Goal: Task Accomplishment & Management: Use online tool/utility

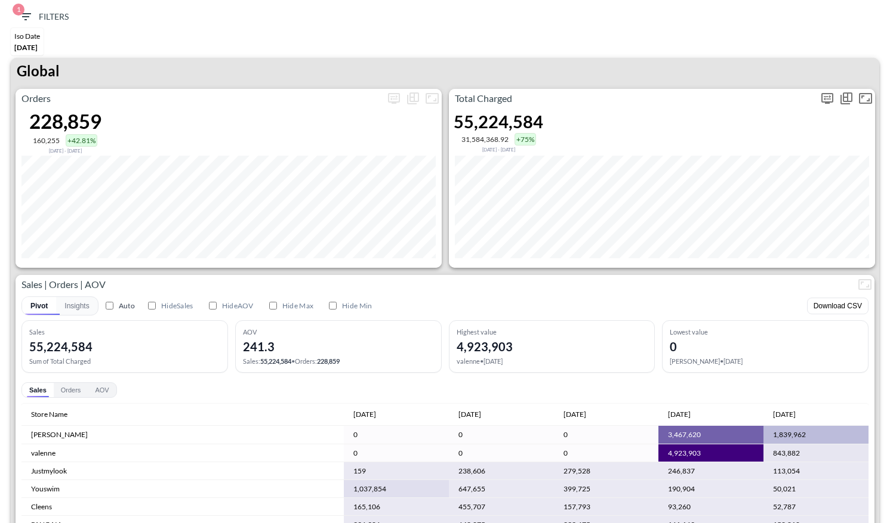
click at [828, 93] on icon "more" at bounding box center [827, 98] width 12 height 11
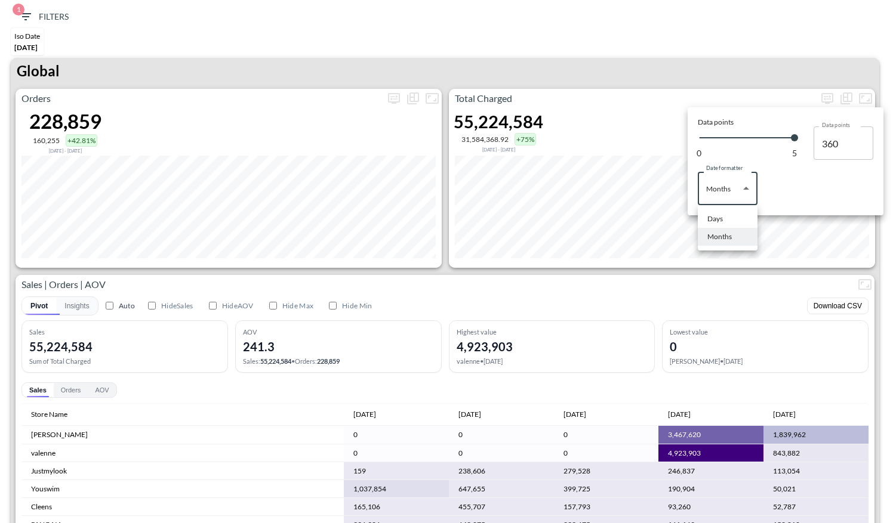
click at [747, 192] on body "BI.P.EYE, Interactive Analytics Dashboards 1 Filters Iso Date [DATE] Global Ord…" at bounding box center [446, 261] width 893 height 523
click at [729, 223] on li "Days" at bounding box center [727, 219] width 60 height 18
type input "Days"
type input "135"
click at [721, 76] on div at bounding box center [446, 261] width 893 height 523
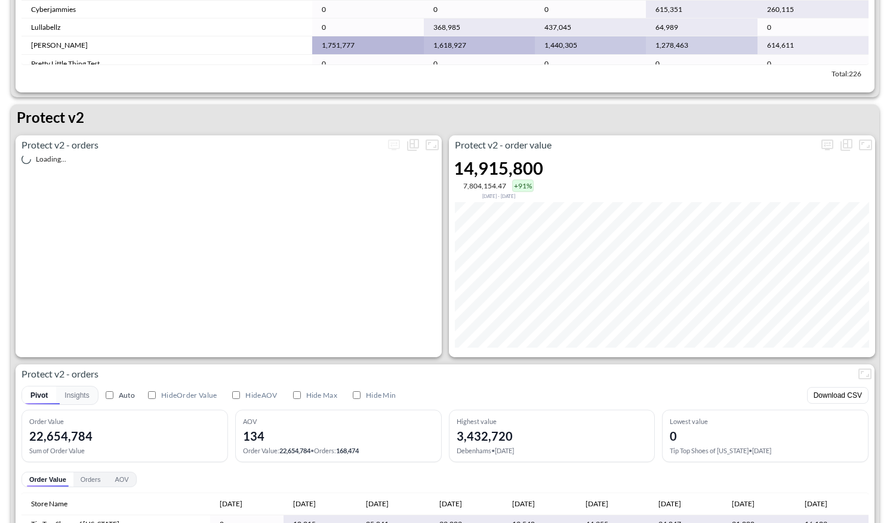
scroll to position [2220, 0]
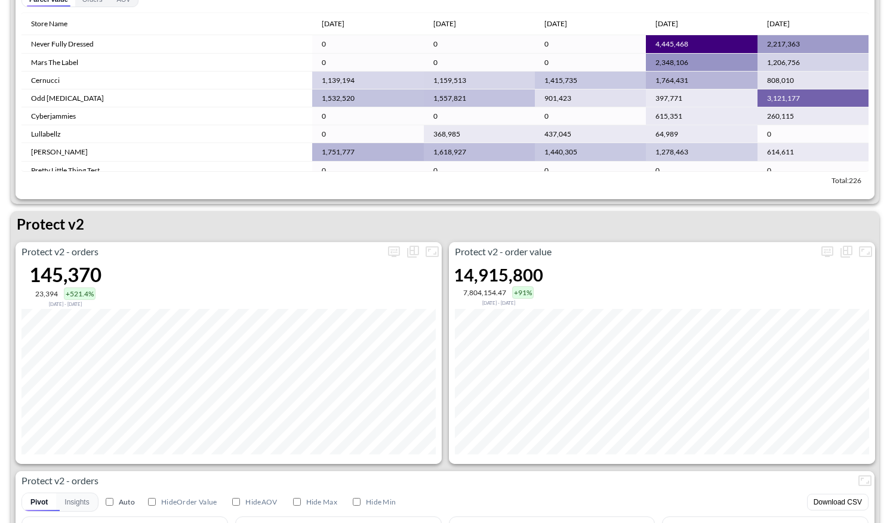
scroll to position [2129, 0]
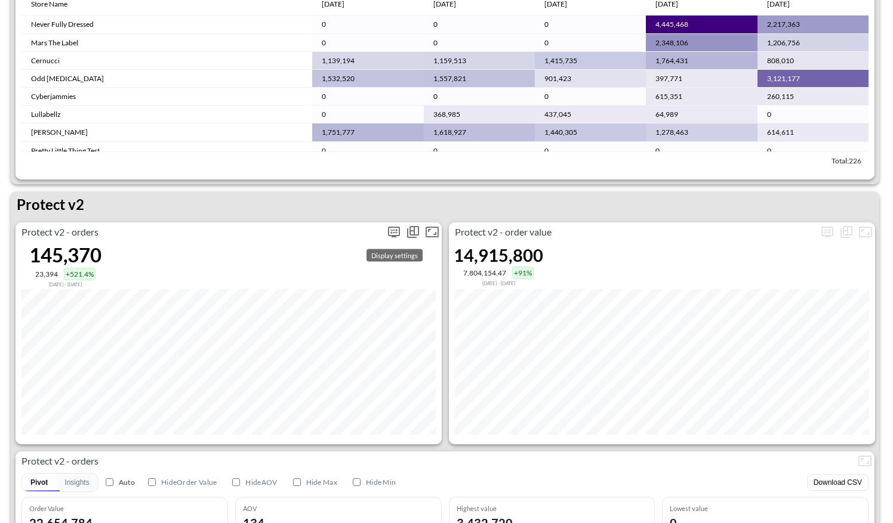
click at [396, 231] on icon "more" at bounding box center [393, 231] width 7 height 5
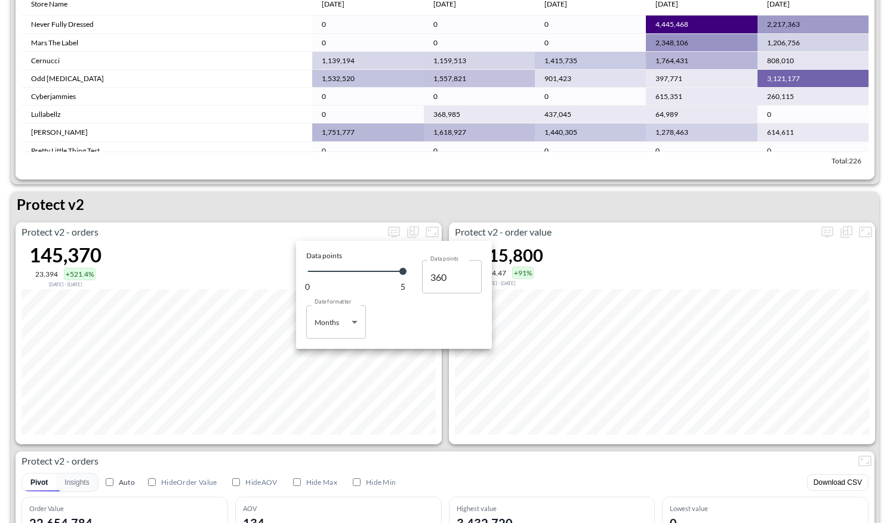
click at [338, 331] on body "BI.P.EYE, Interactive Analytics Dashboards 1 Filters Iso Date [DATE] Global Ord…" at bounding box center [446, 261] width 893 height 523
click at [329, 353] on div "Days" at bounding box center [324, 352] width 16 height 11
type input "Days"
click at [538, 189] on div at bounding box center [446, 261] width 893 height 523
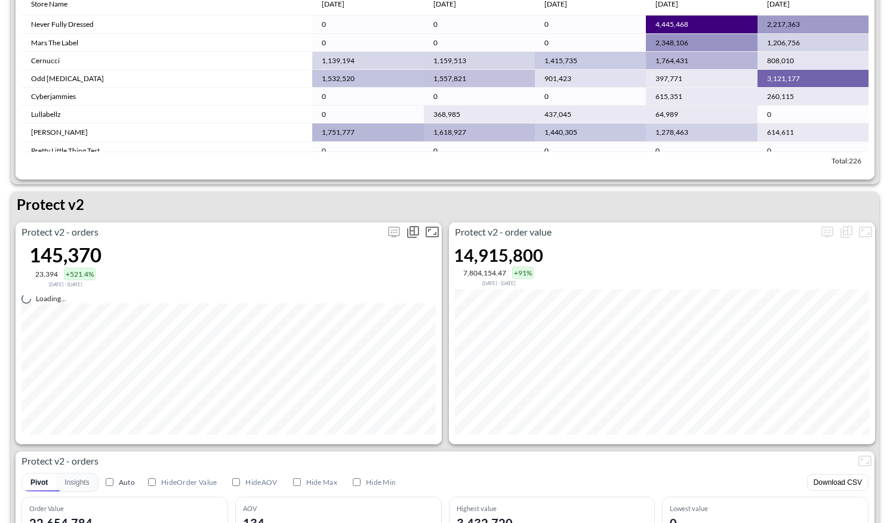
click at [391, 235] on span "Display settings" at bounding box center [393, 232] width 19 height 19
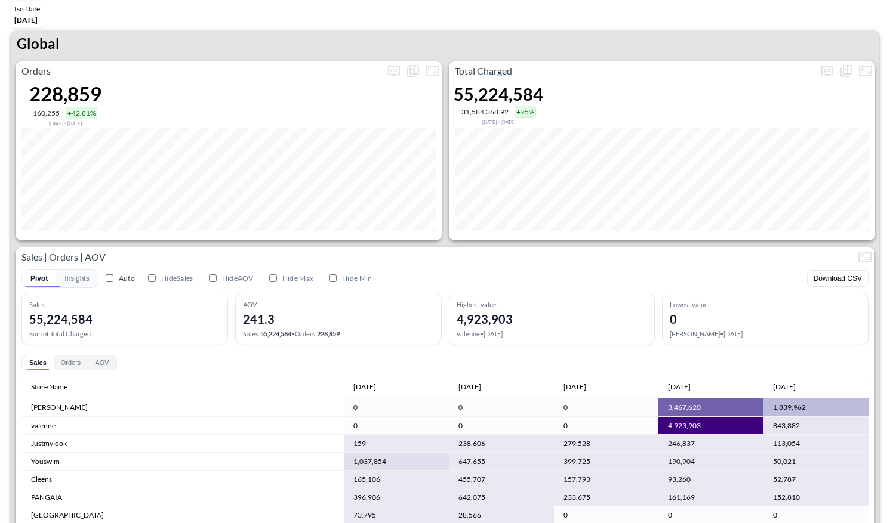
scroll to position [0, 0]
